Goal: Task Accomplishment & Management: Manage account settings

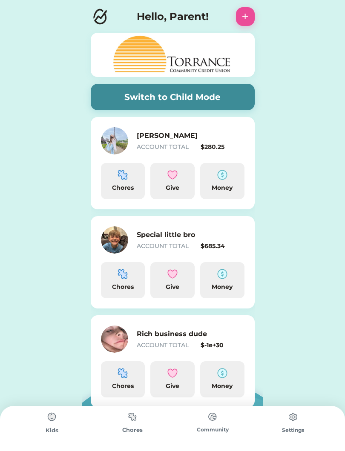
click at [203, 232] on h6 "Special little bro" at bounding box center [179, 235] width 85 height 10
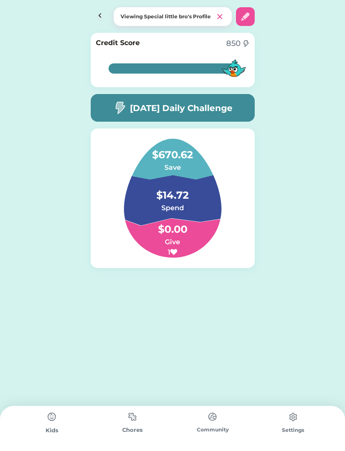
click at [192, 197] on h4 "$14.72" at bounding box center [172, 191] width 85 height 24
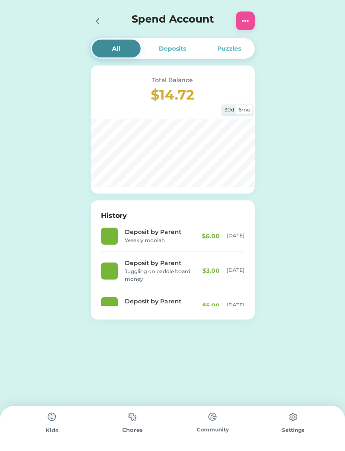
click at [248, 20] on img at bounding box center [245, 21] width 10 height 10
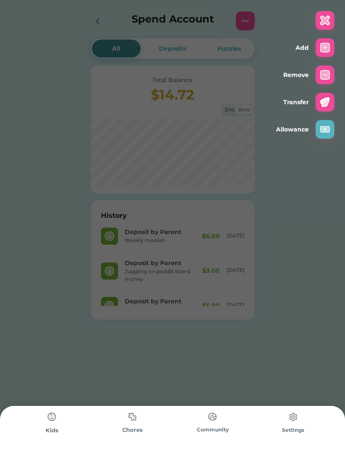
click at [320, 50] on img at bounding box center [325, 48] width 10 height 10
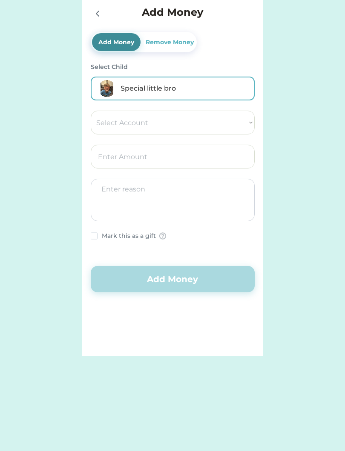
click at [222, 117] on select "Select Account Torrance Community Credit Union Save Give Spend [PERSON_NAME] XS" at bounding box center [173, 123] width 164 height 24
select select ""1348695171700984260__LOOKUP__1710538308055x303368893282901500""
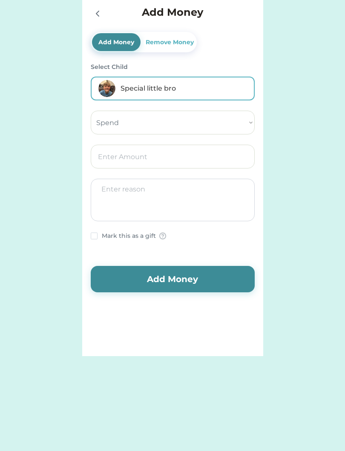
click at [172, 158] on input "input" at bounding box center [173, 157] width 164 height 24
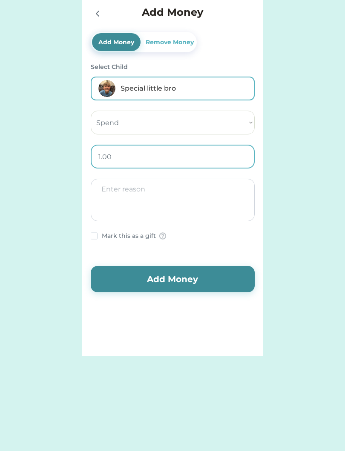
type input "10.00"
click at [117, 202] on textarea at bounding box center [173, 200] width 164 height 43
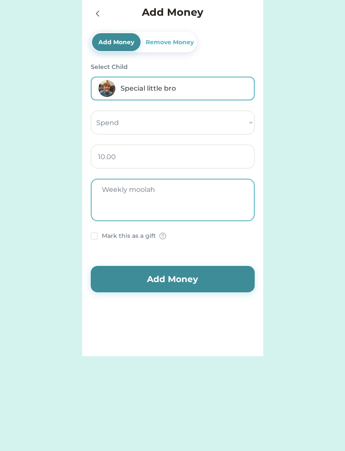
type textarea "Weekly moolah"
click at [224, 287] on button "Add Money" at bounding box center [173, 279] width 164 height 26
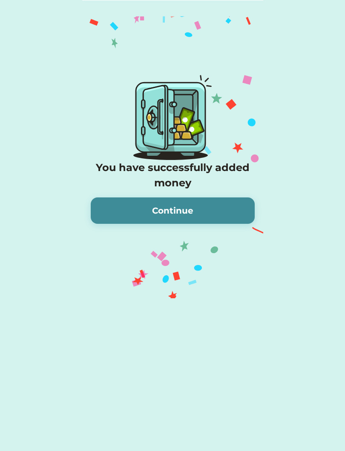
click at [212, 212] on button "Continue" at bounding box center [173, 210] width 164 height 26
